Goal: Task Accomplishment & Management: Manage account settings

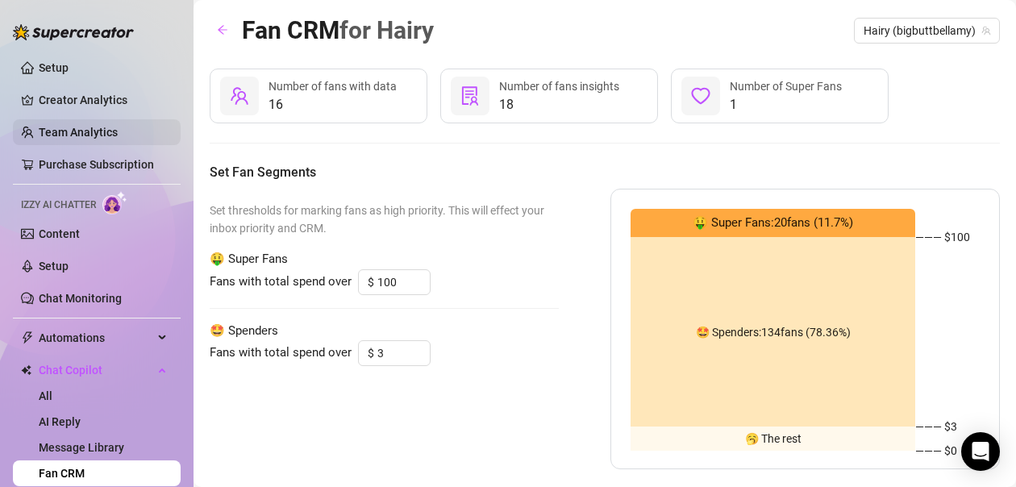
click at [72, 133] on link "Team Analytics" at bounding box center [78, 132] width 79 height 13
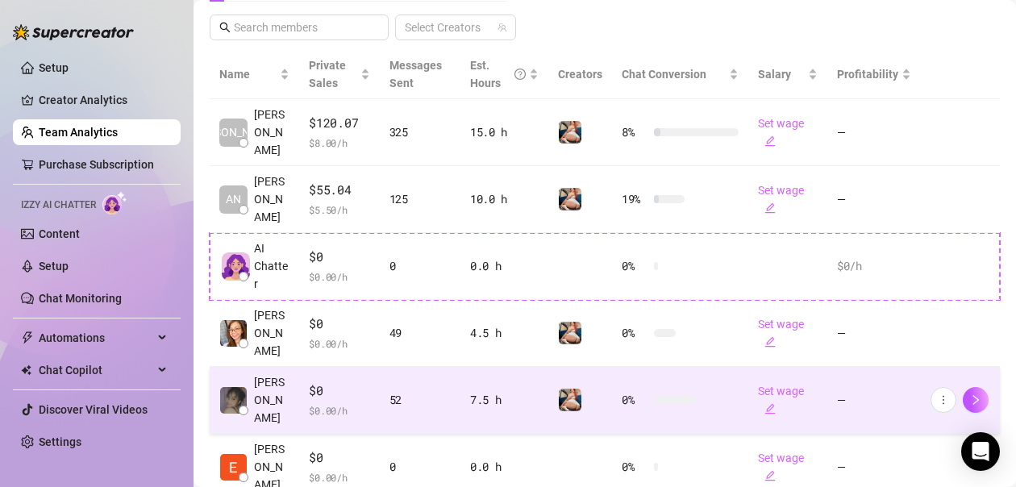
scroll to position [318, 0]
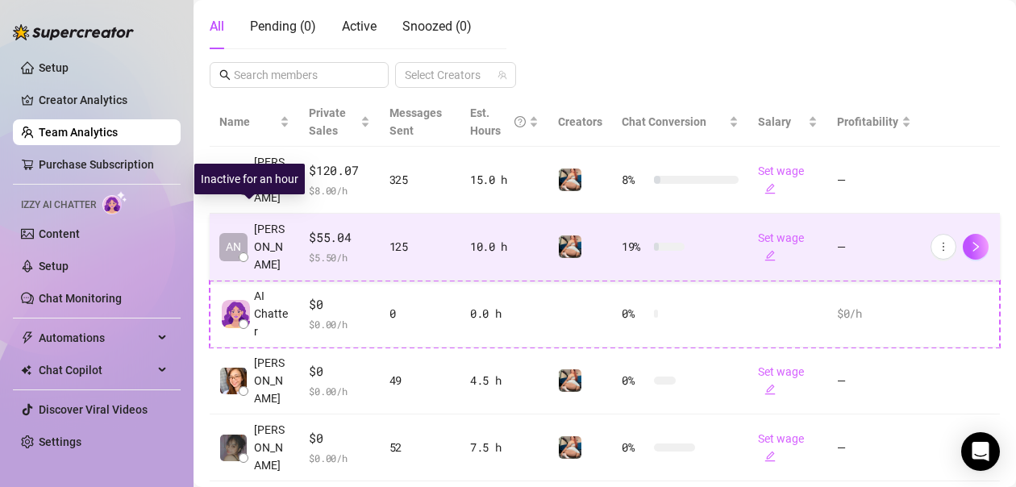
click at [257, 231] on span "Anastasia" at bounding box center [271, 246] width 35 height 53
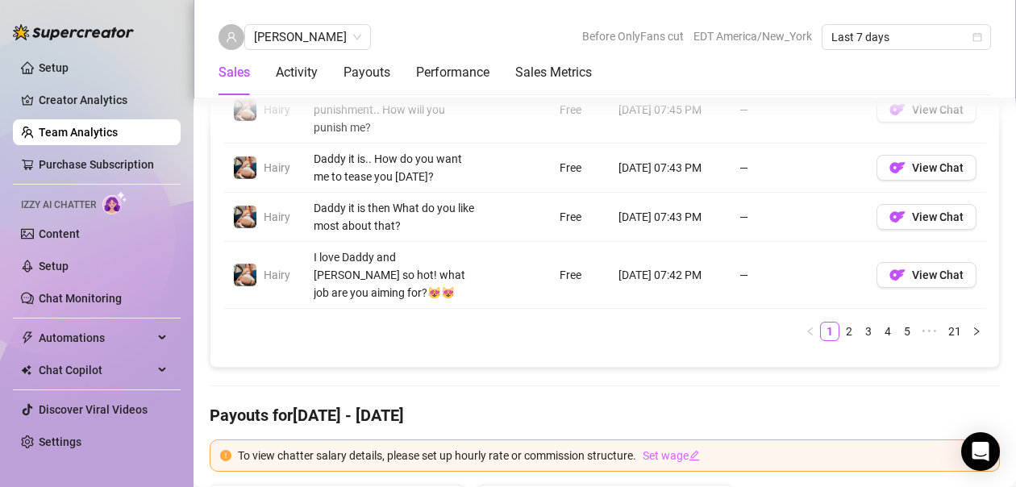
scroll to position [1607, 0]
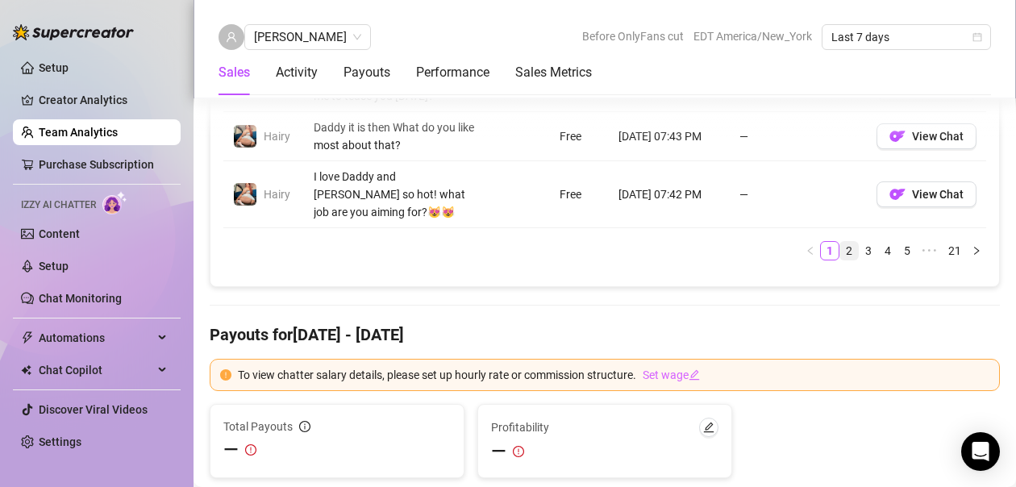
click at [840, 243] on link "2" at bounding box center [849, 251] width 18 height 18
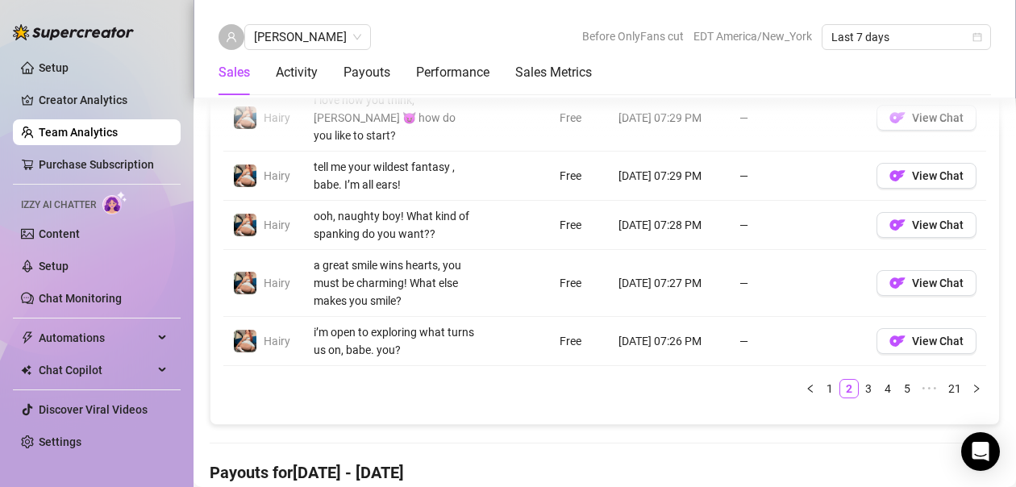
scroll to position [1527, 0]
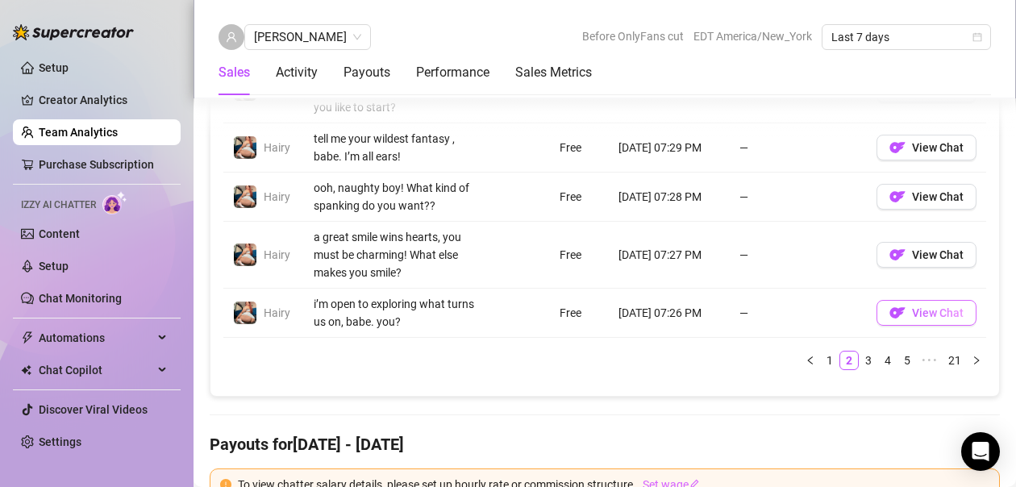
click at [932, 319] on span "View Chat" at bounding box center [938, 312] width 52 height 13
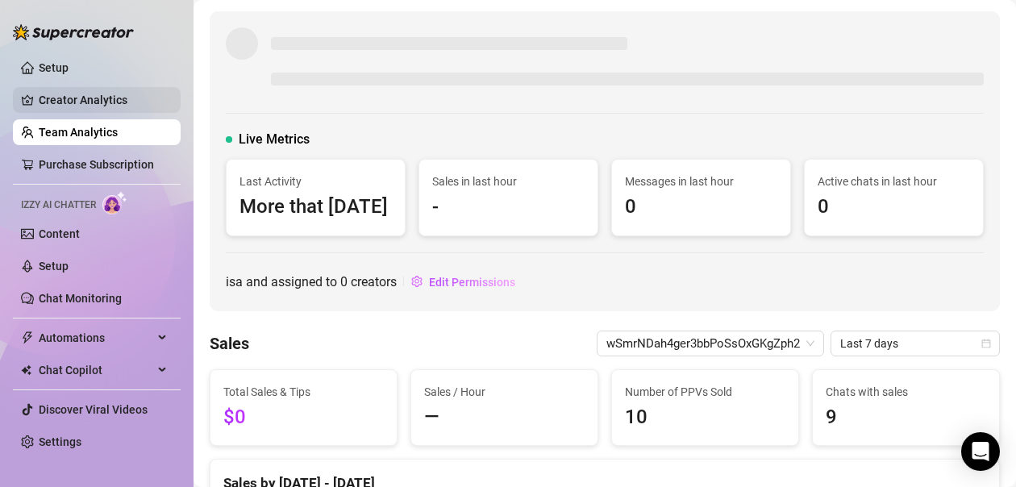
click at [75, 102] on link "Creator Analytics" at bounding box center [103, 100] width 129 height 26
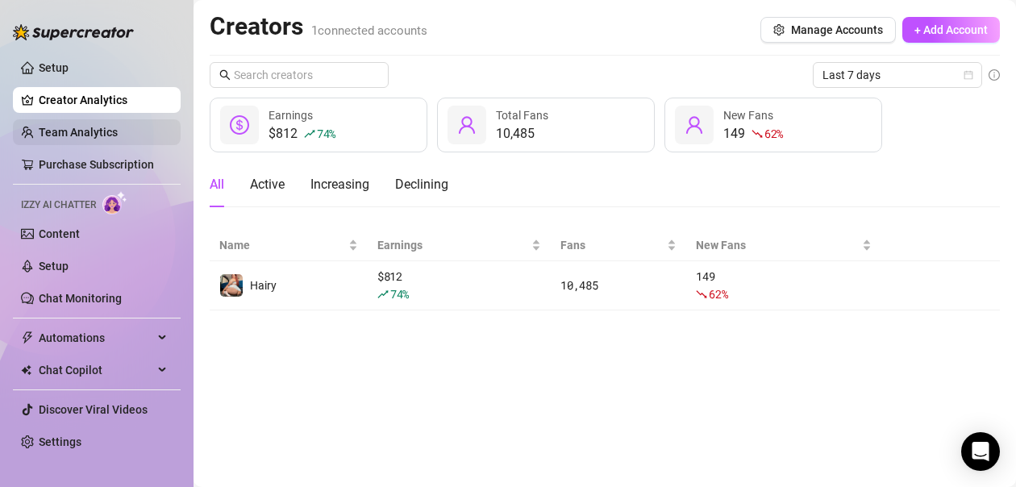
click at [110, 135] on link "Team Analytics" at bounding box center [78, 132] width 79 height 13
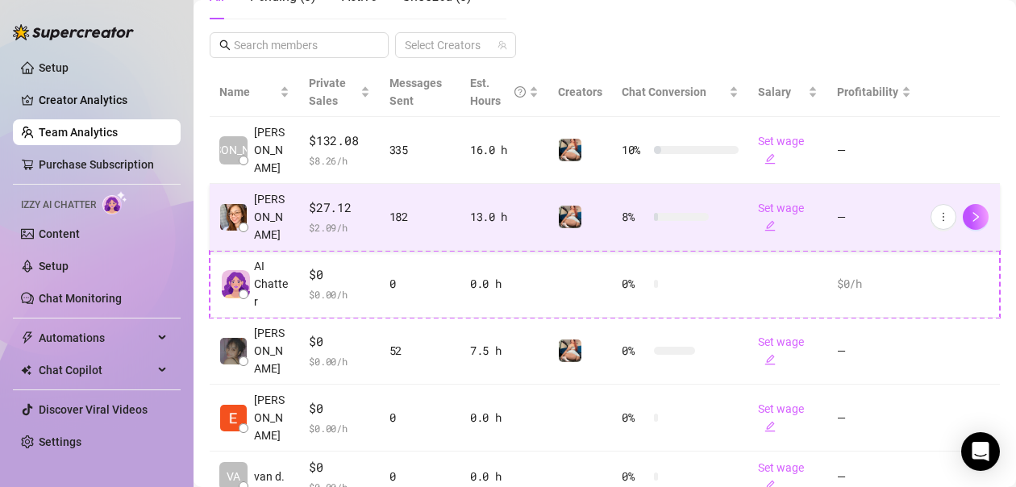
scroll to position [322, 0]
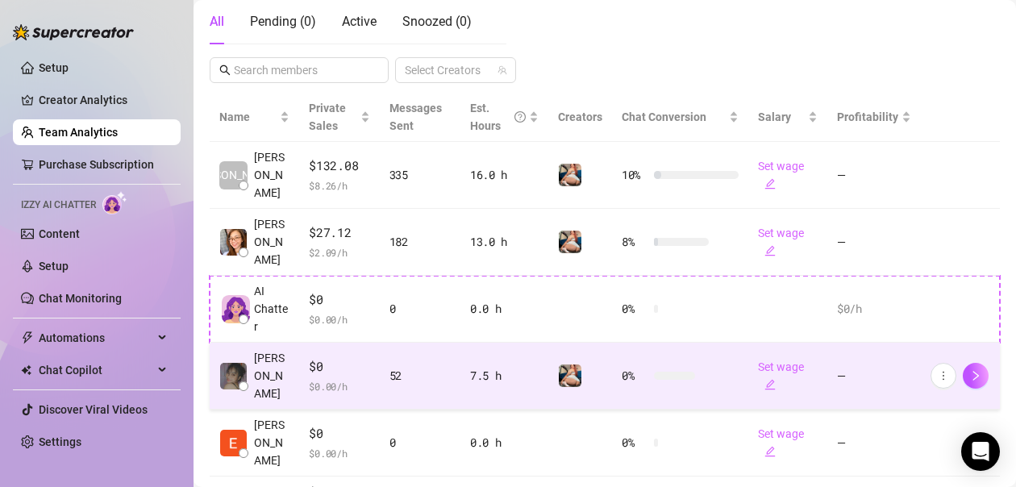
click at [310, 357] on span "$0" at bounding box center [339, 366] width 60 height 19
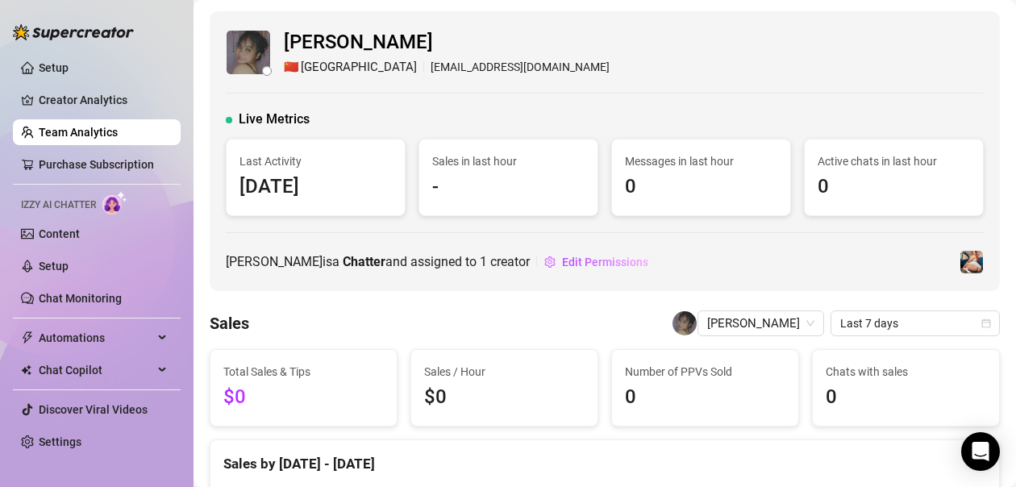
click at [110, 134] on link "Team Analytics" at bounding box center [78, 132] width 79 height 13
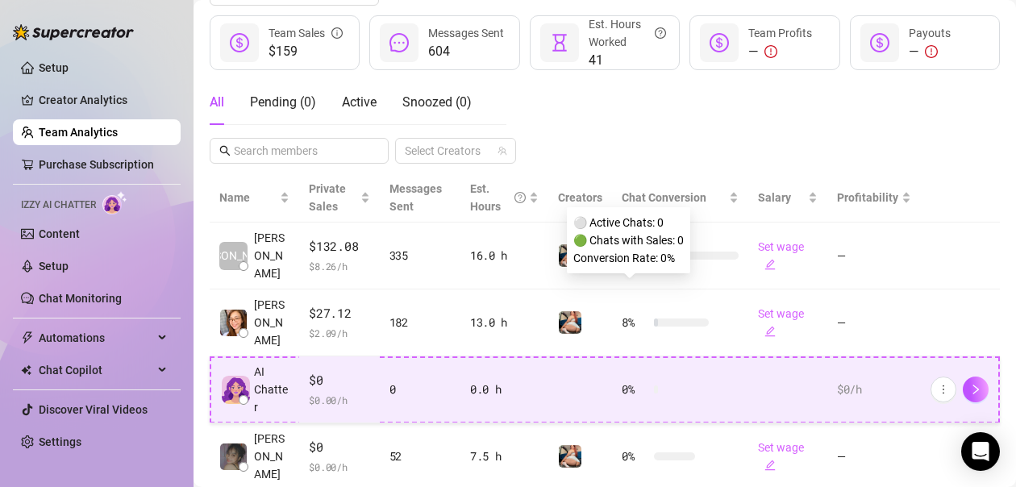
scroll to position [322, 0]
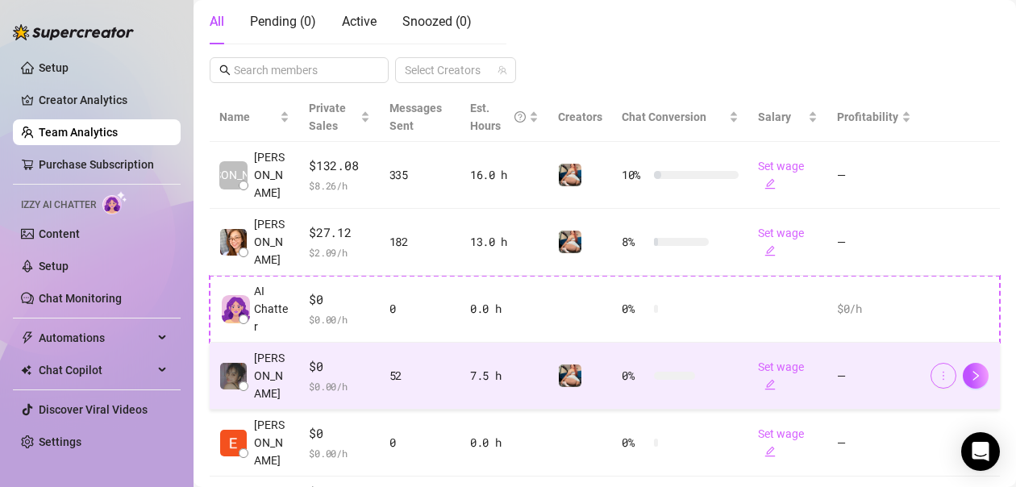
click at [937, 370] on icon "more" at bounding box center [942, 375] width 11 height 11
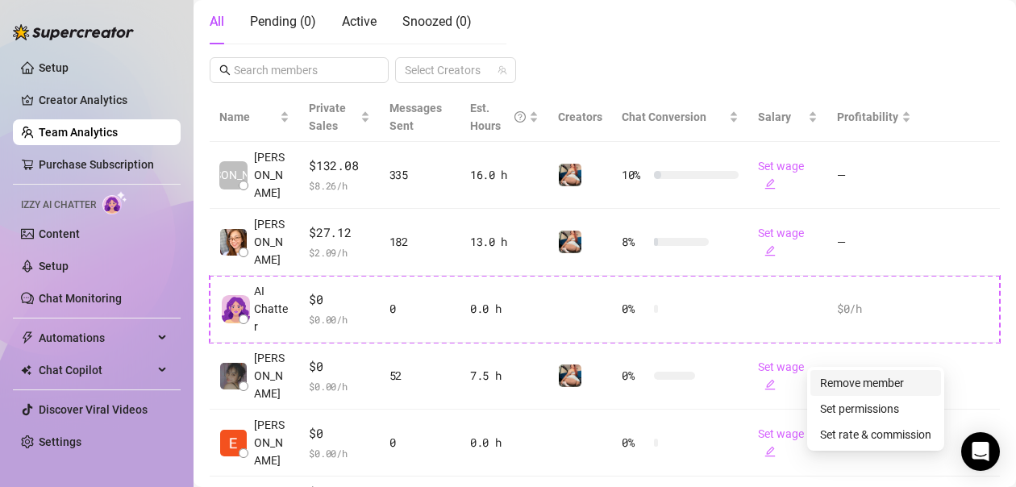
click at [868, 381] on link "Remove member" at bounding box center [862, 382] width 84 height 13
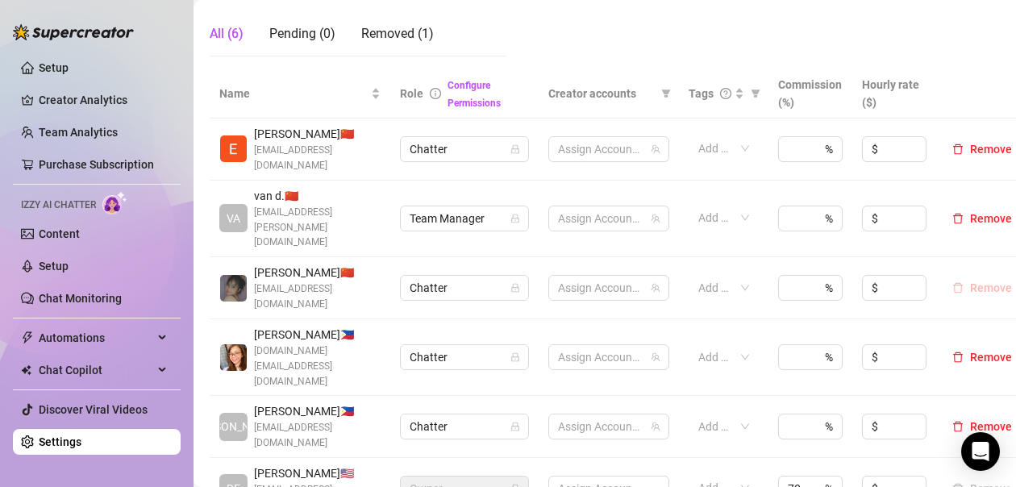
click at [982, 294] on span "Remove" at bounding box center [991, 287] width 42 height 13
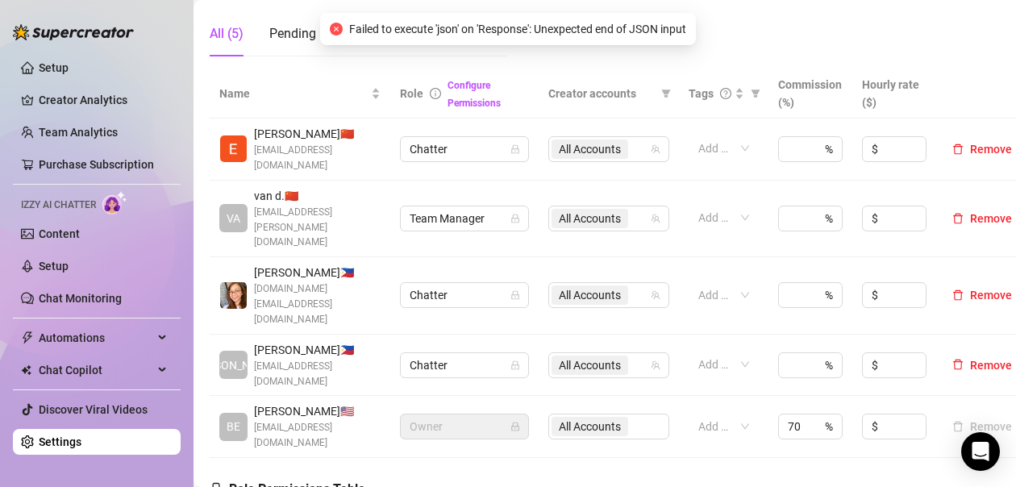
scroll to position [161, 0]
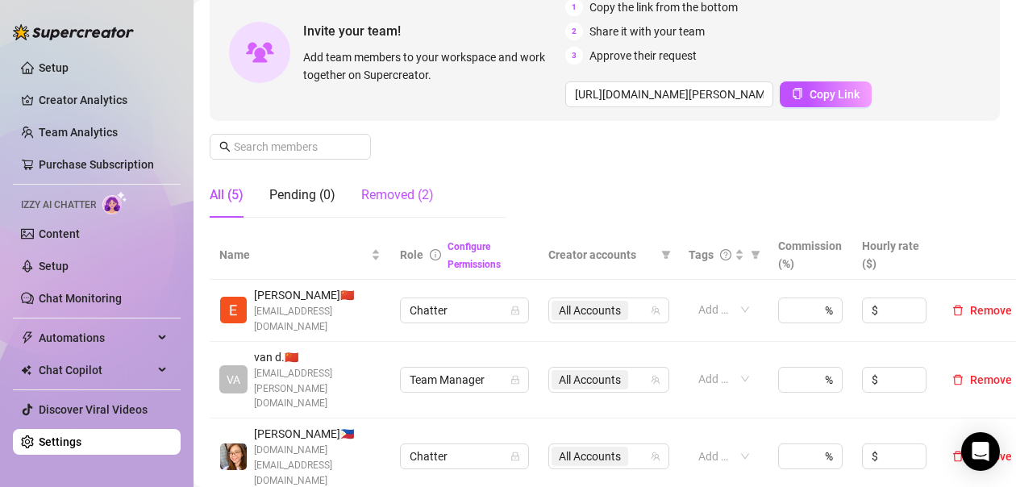
click at [389, 194] on div "Removed (2)" at bounding box center [397, 194] width 73 height 19
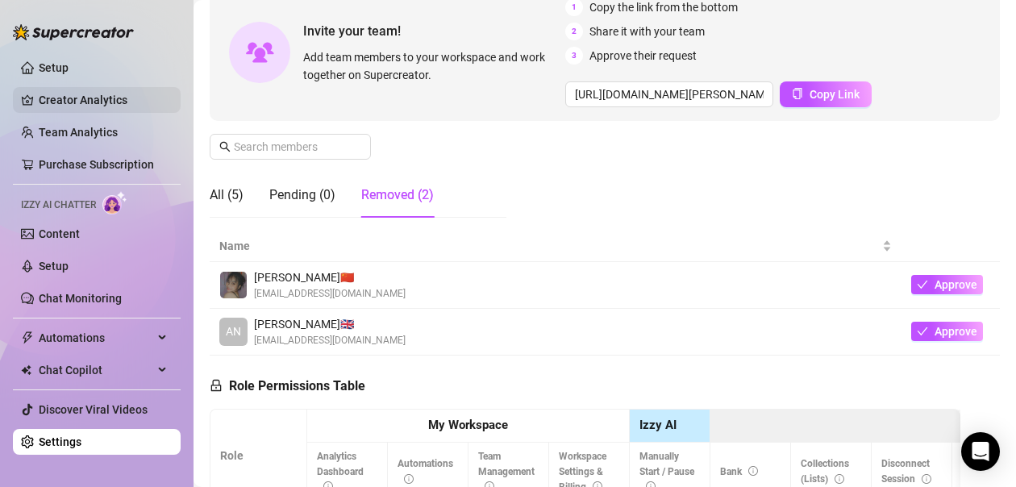
click at [61, 93] on link "Creator Analytics" at bounding box center [103, 100] width 129 height 26
